Goal: Task Accomplishment & Management: Manage account settings

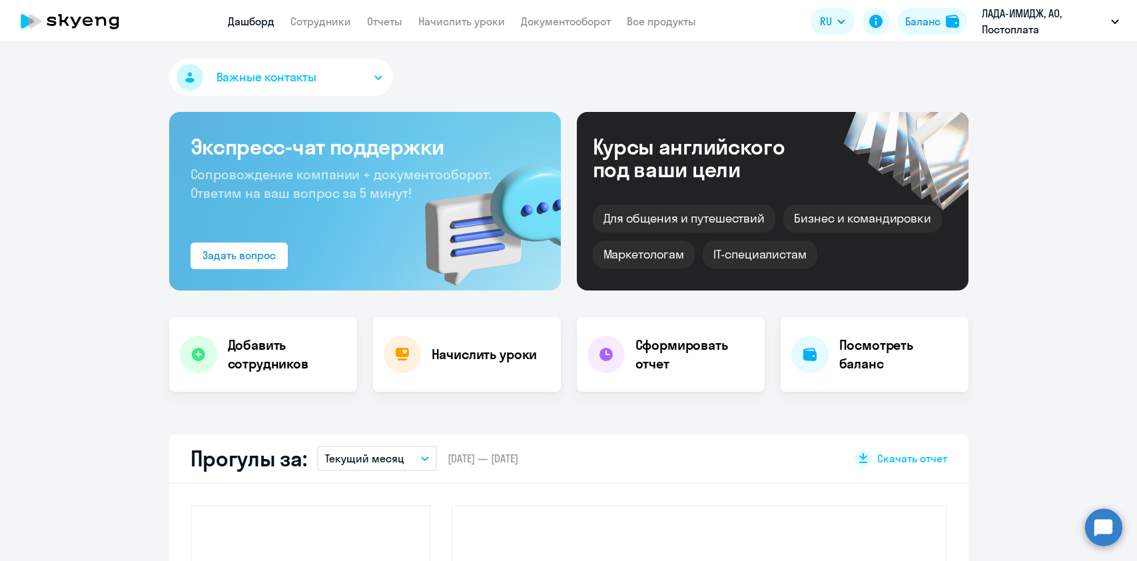
select select "30"
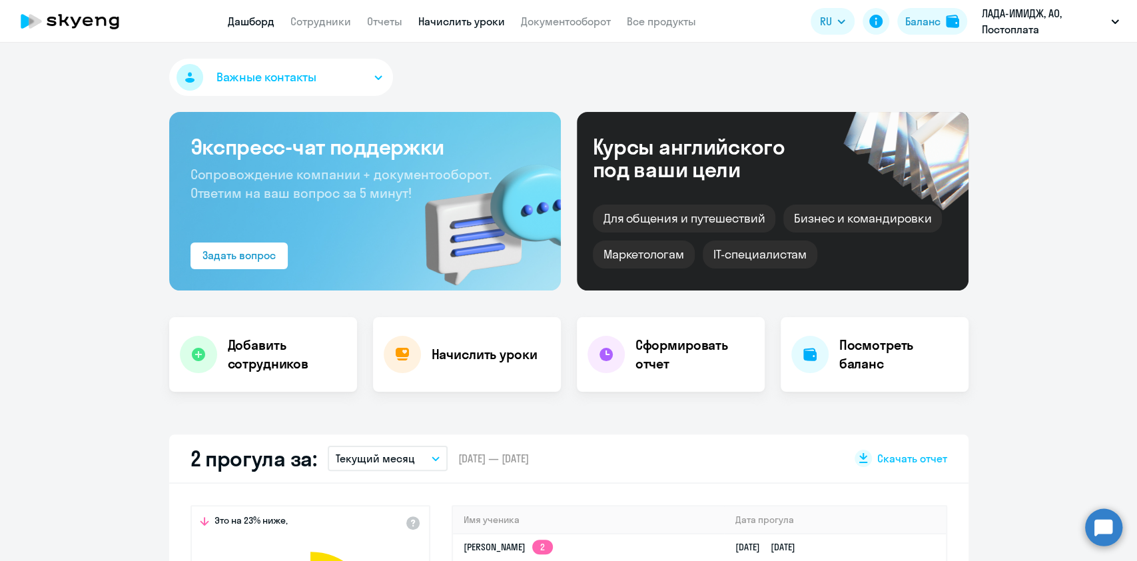
click at [465, 20] on link "Начислить уроки" at bounding box center [461, 21] width 87 height 13
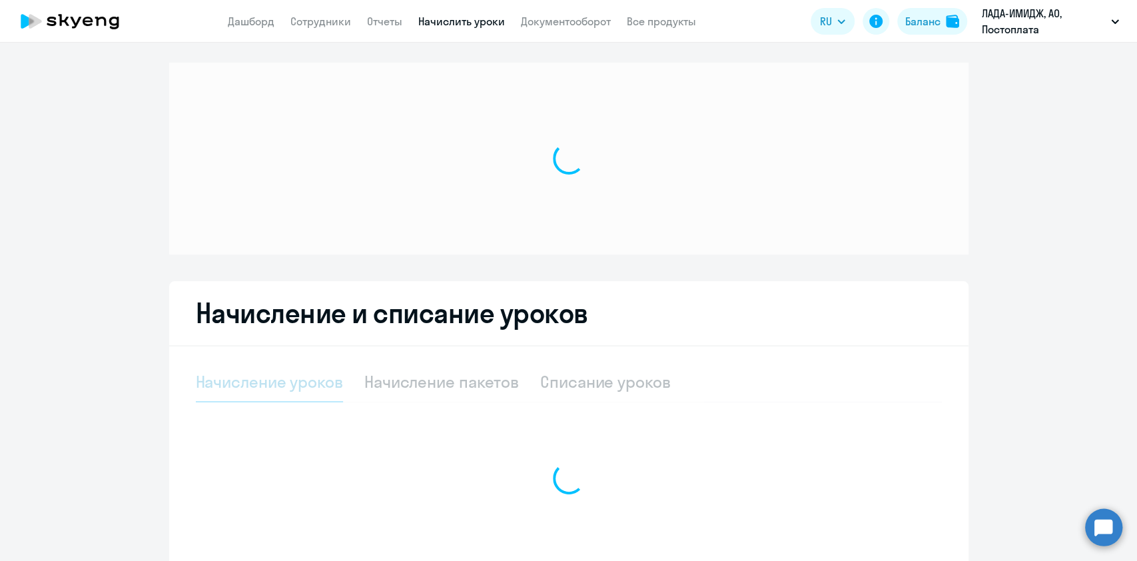
select select "10"
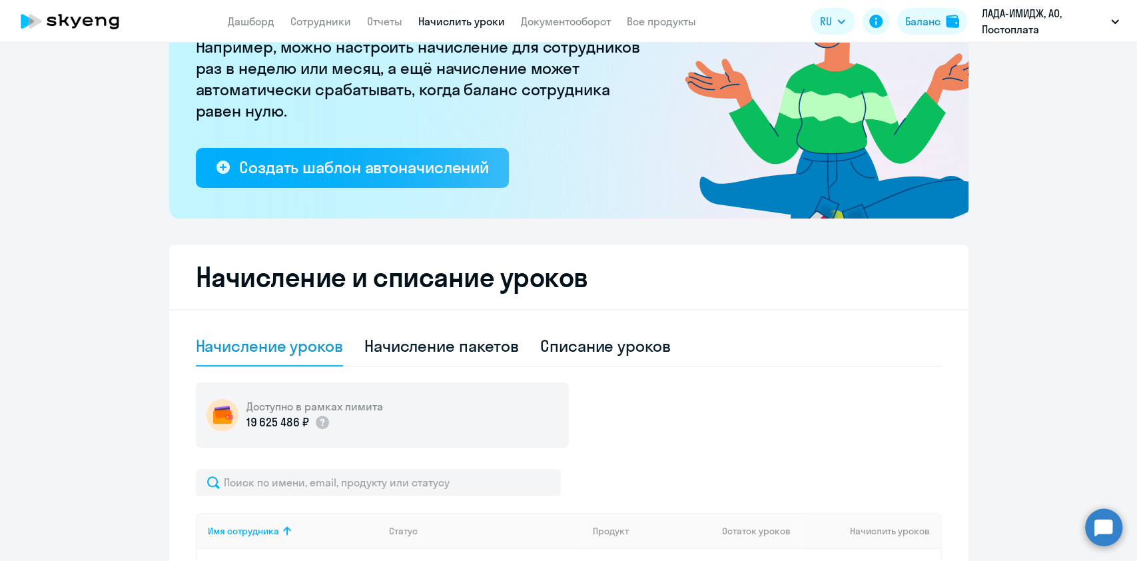
scroll to position [266, 0]
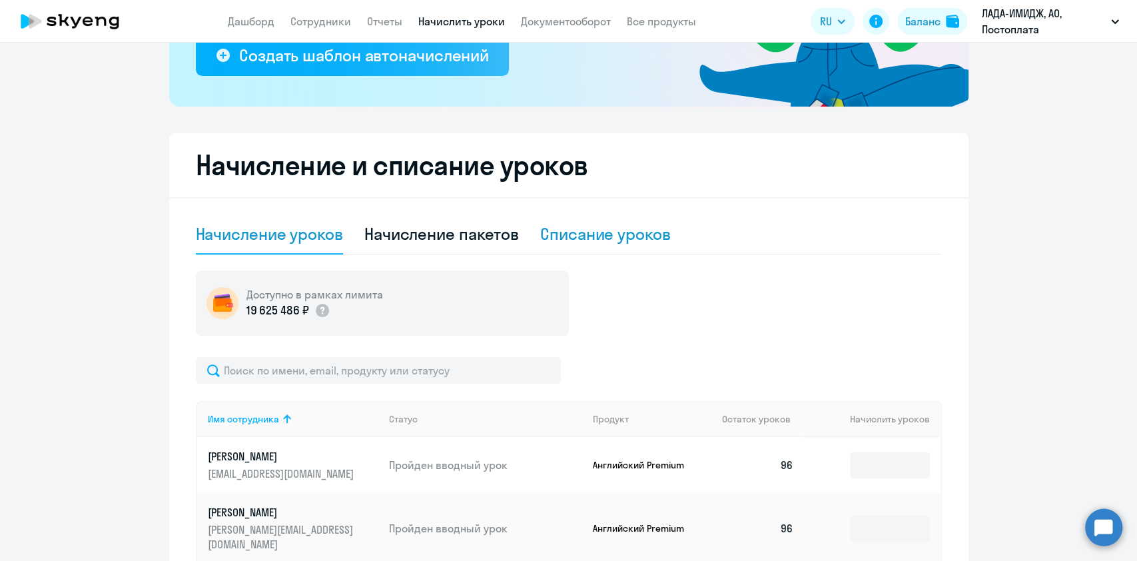
click at [600, 234] on div "Списание уроков" at bounding box center [605, 233] width 131 height 21
select select "10"
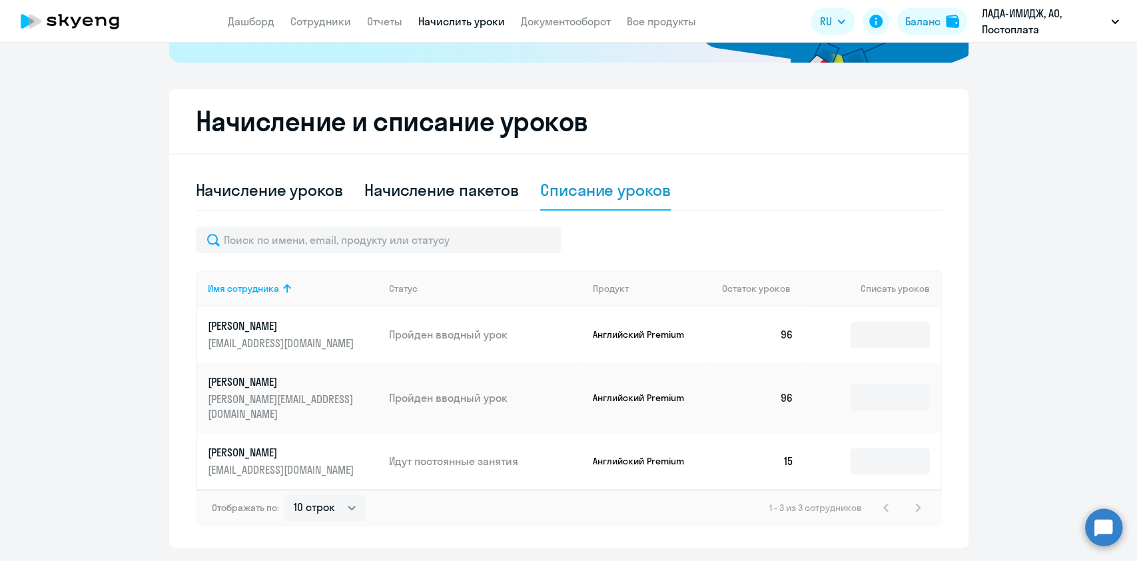
scroll to position [336, 0]
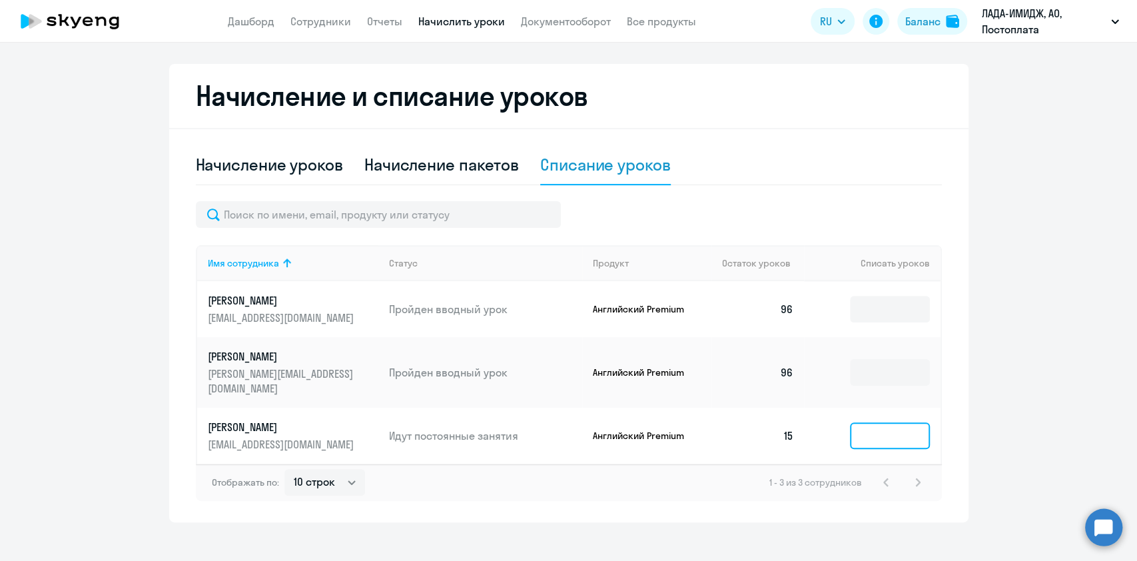
click at [887, 430] on input at bounding box center [890, 435] width 80 height 27
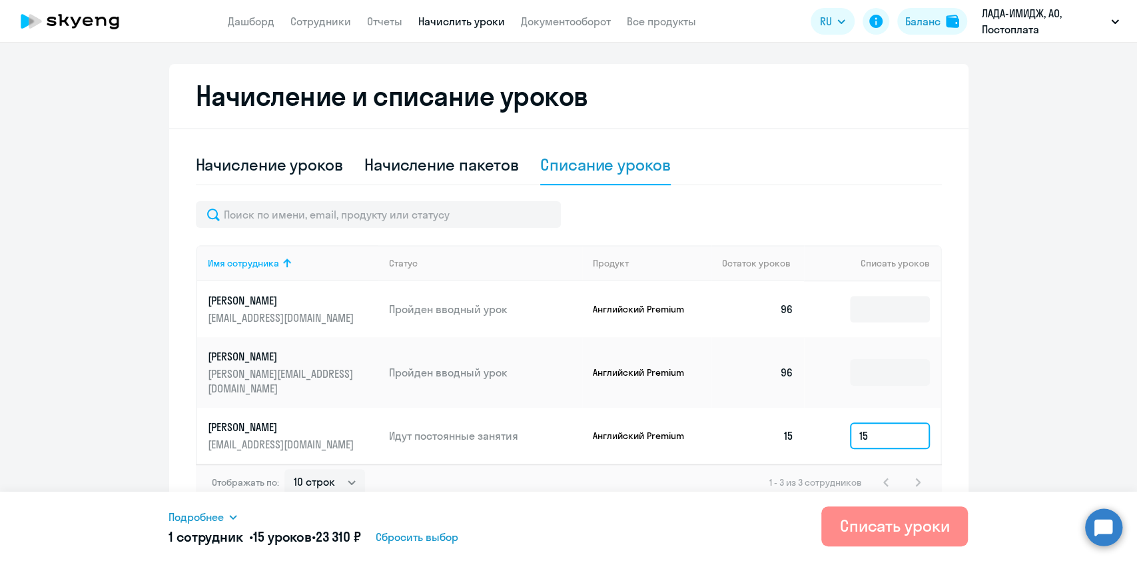
type input "15"
click at [883, 520] on div "Списать уроки" at bounding box center [895, 525] width 110 height 21
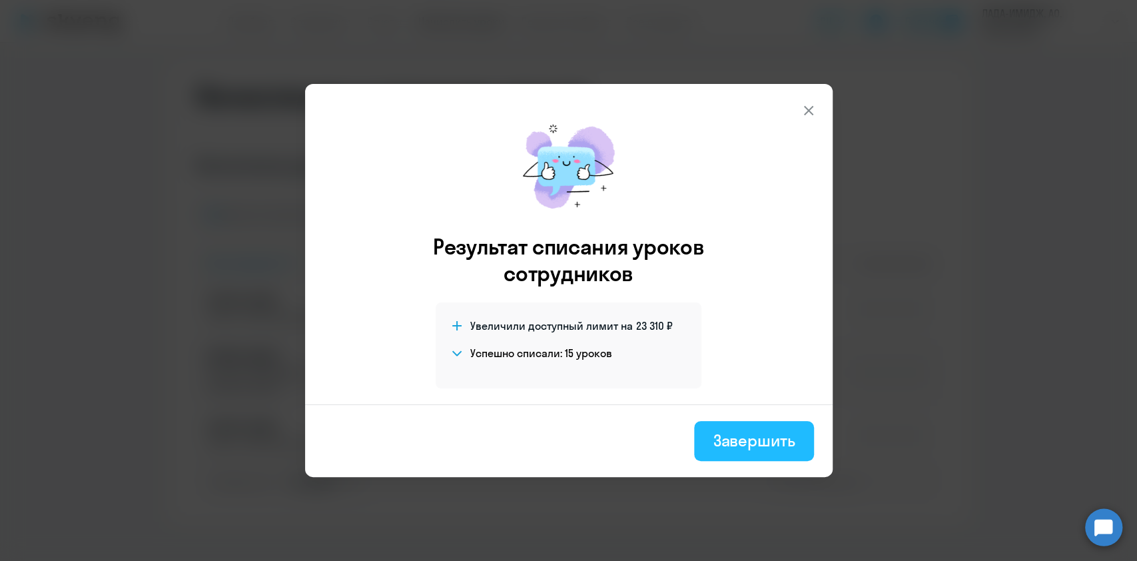
click at [711, 438] on button "Завершить" at bounding box center [753, 441] width 119 height 40
